Goal: Task Accomplishment & Management: Manage account settings

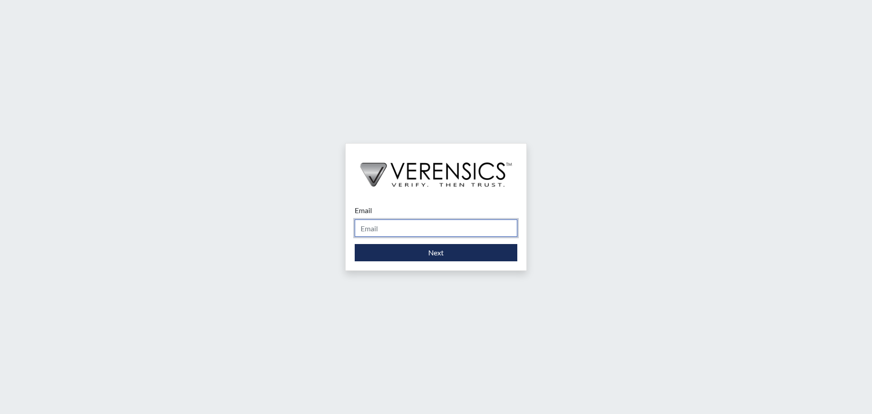
click at [448, 228] on input "Email" at bounding box center [436, 227] width 163 height 17
click at [423, 231] on input "Email" at bounding box center [436, 227] width 163 height 17
type input "sd"
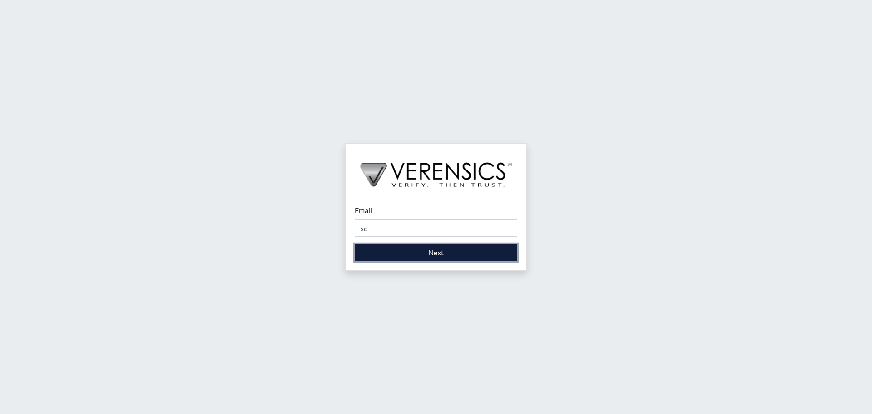
click at [473, 257] on button "Next" at bounding box center [436, 252] width 163 height 17
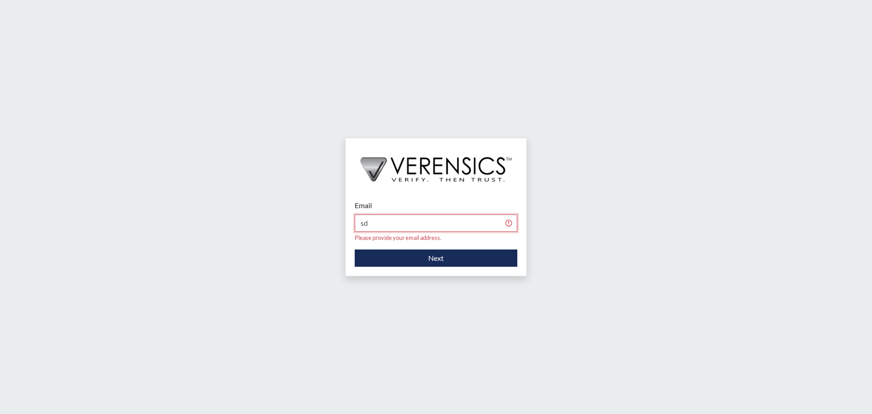
drag, startPoint x: 423, startPoint y: 227, endPoint x: 344, endPoint y: 216, distance: 79.9
click at [344, 216] on div "Email sd Please provide your email address. Next" at bounding box center [436, 207] width 872 height 414
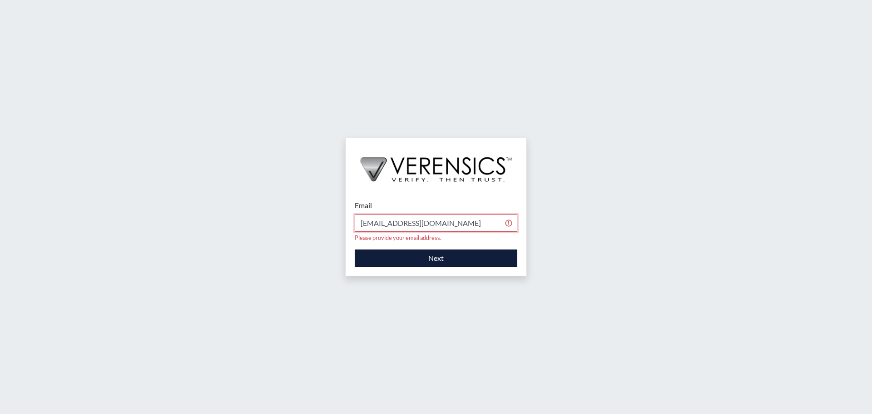
type input "[EMAIL_ADDRESS][DOMAIN_NAME]"
click at [447, 255] on button "Next" at bounding box center [436, 257] width 163 height 17
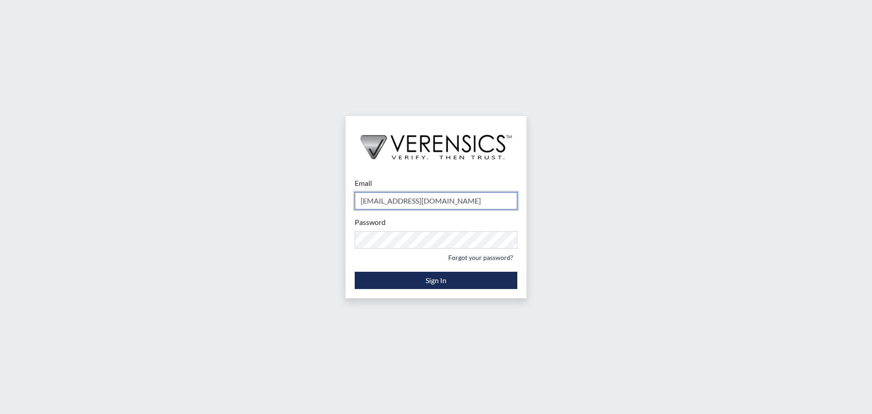
click at [428, 203] on input "[EMAIL_ADDRESS][DOMAIN_NAME]" at bounding box center [436, 200] width 163 height 17
click at [424, 199] on input "[EMAIL_ADDRESS][DOMAIN_NAME]" at bounding box center [436, 200] width 163 height 17
drag, startPoint x: 457, startPoint y: 192, endPoint x: 300, endPoint y: 200, distance: 157.0
click at [300, 200] on div "Email [EMAIL_ADDRESS][DOMAIN_NAME] Please provide your email address. Password …" at bounding box center [436, 207] width 872 height 414
type input "[EMAIL_ADDRESS][DOMAIN_NAME]"
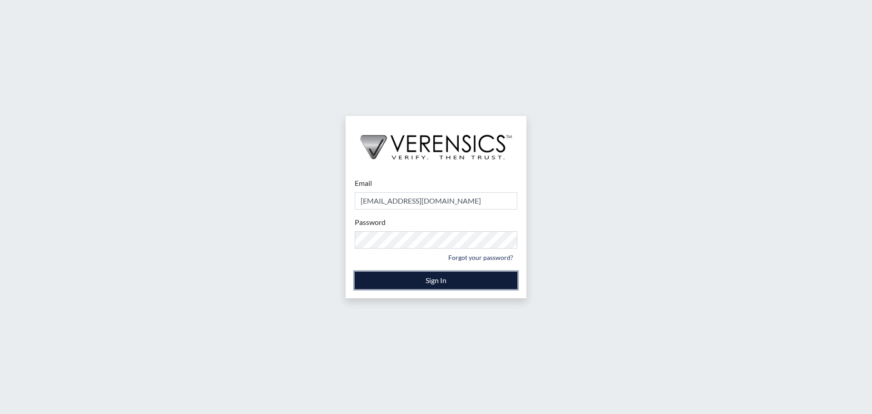
click at [438, 285] on button "Sign In" at bounding box center [436, 280] width 163 height 17
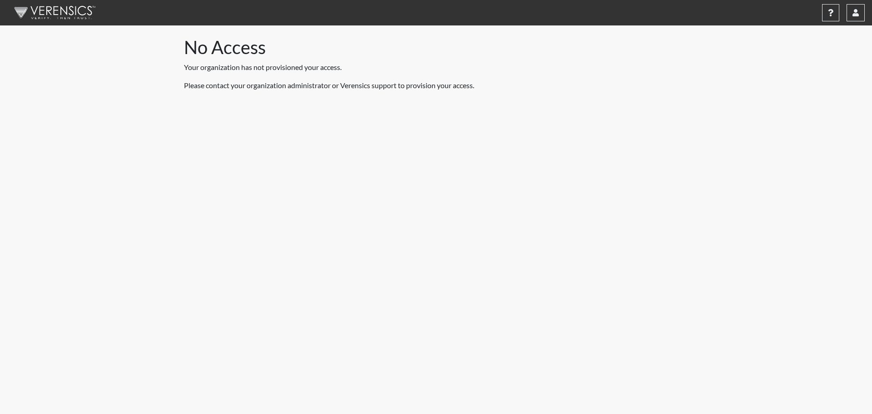
click at [100, 11] on img at bounding box center [53, 12] width 105 height 27
click at [92, 11] on img at bounding box center [53, 12] width 105 height 27
click at [73, 10] on img at bounding box center [53, 12] width 105 height 27
